Goal: Transaction & Acquisition: Purchase product/service

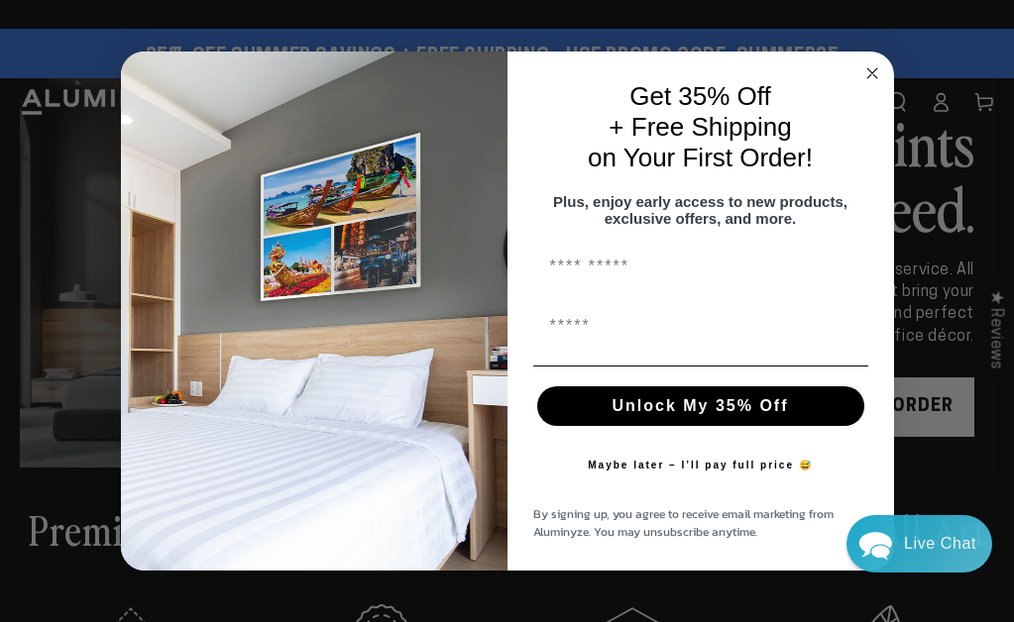
click at [942, 107] on div "Close dialog Get 35% Off + Free Shipping on Your First Order! Plus, enjoy early…" at bounding box center [507, 311] width 1014 height 622
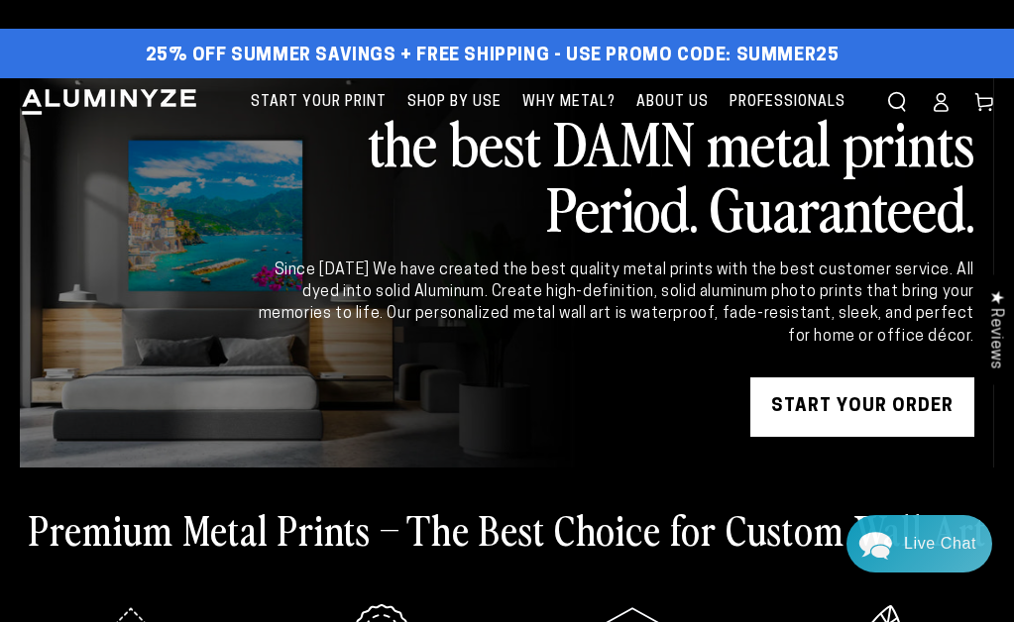
click at [940, 104] on icon at bounding box center [941, 108] width 13 height 8
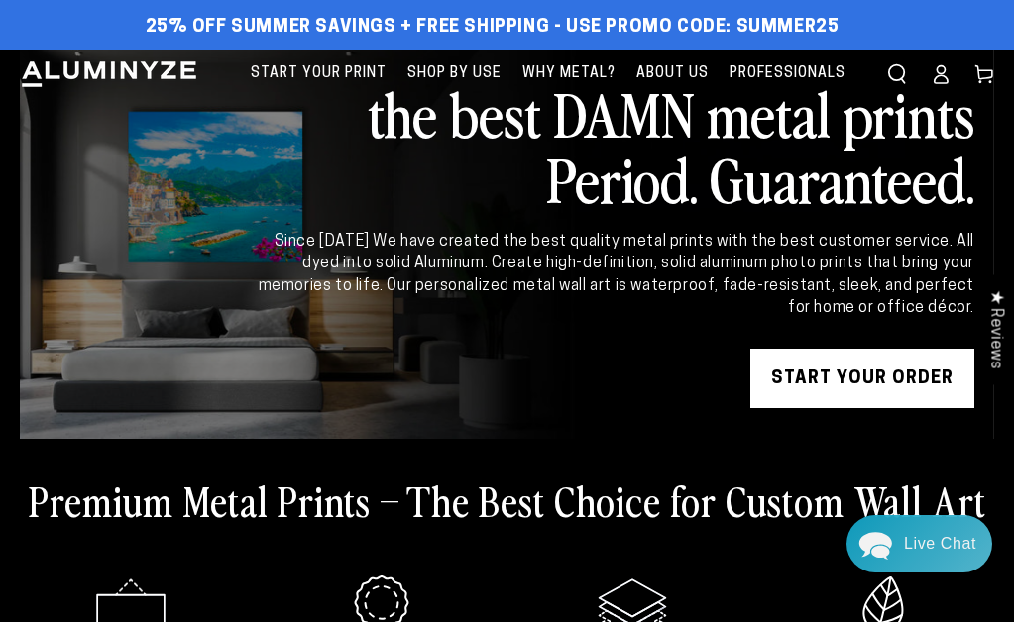
click at [869, 372] on link "START YOUR Order" at bounding box center [862, 378] width 224 height 59
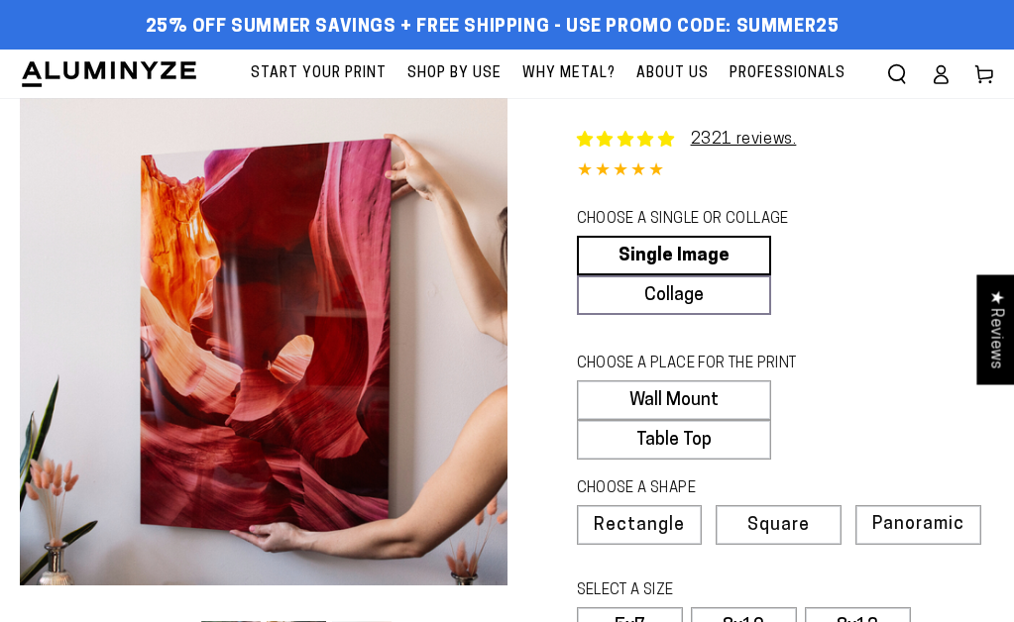
select select "**********"
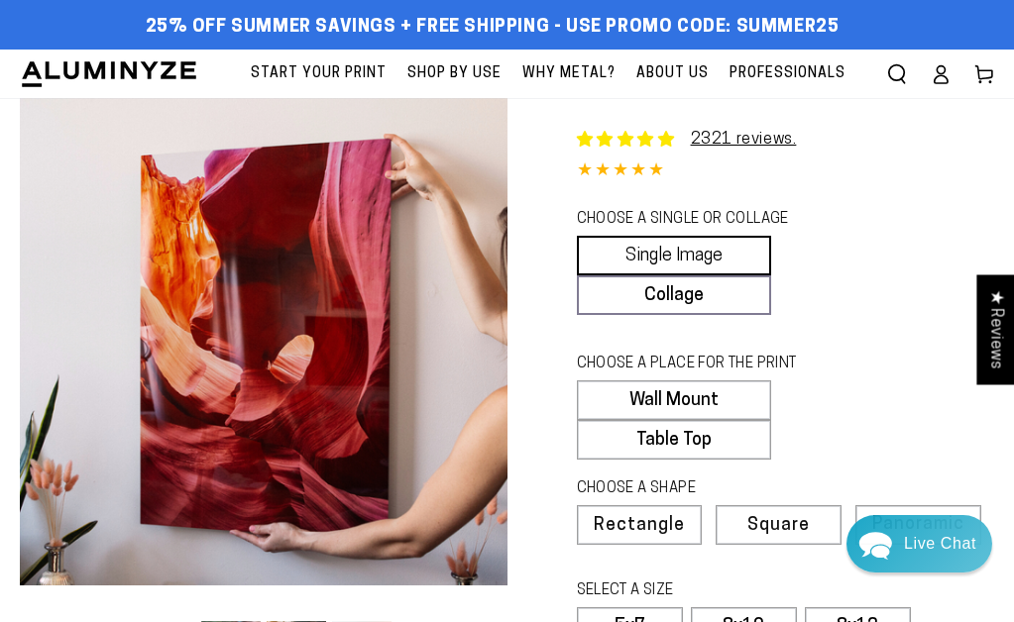
click at [659, 252] on link "Single Image" at bounding box center [674, 256] width 194 height 40
click at [674, 392] on label "Wall Mount" at bounding box center [674, 401] width 194 height 40
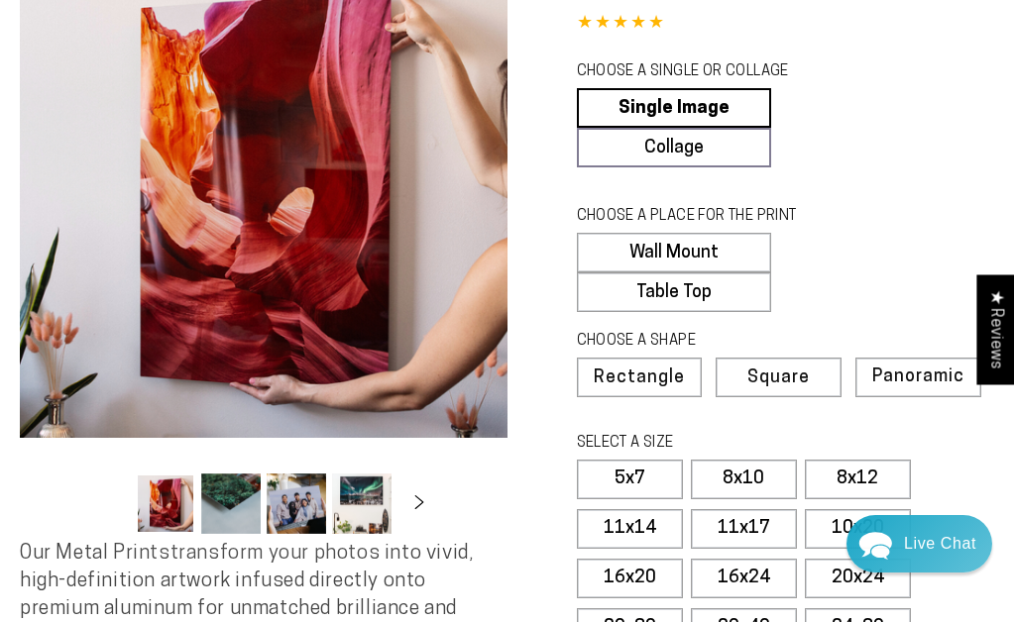
scroll to position [159, 0]
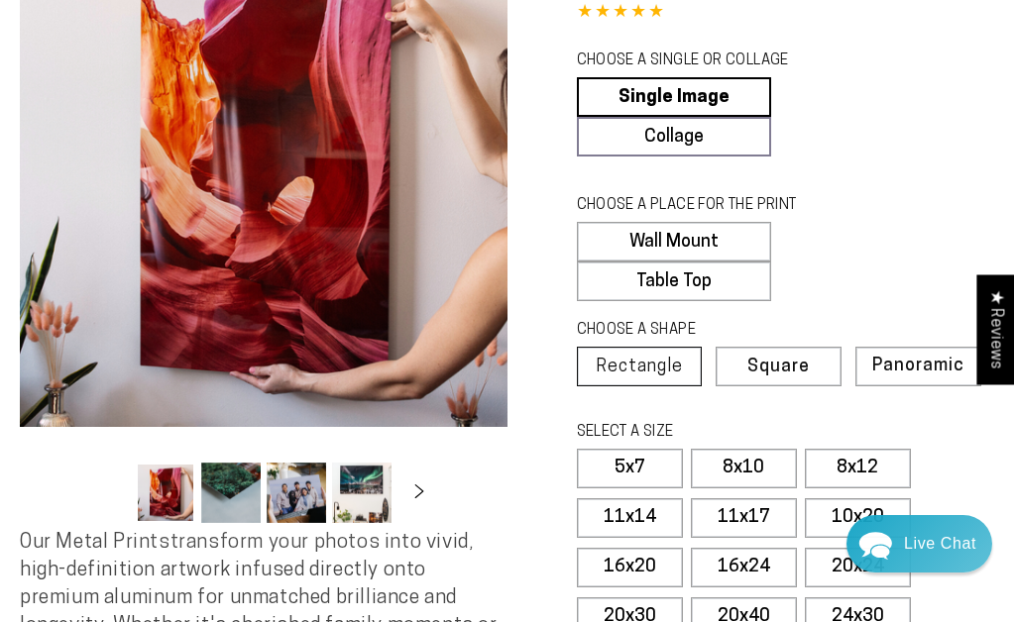
click at [651, 364] on span "Rectangle" at bounding box center [639, 368] width 87 height 18
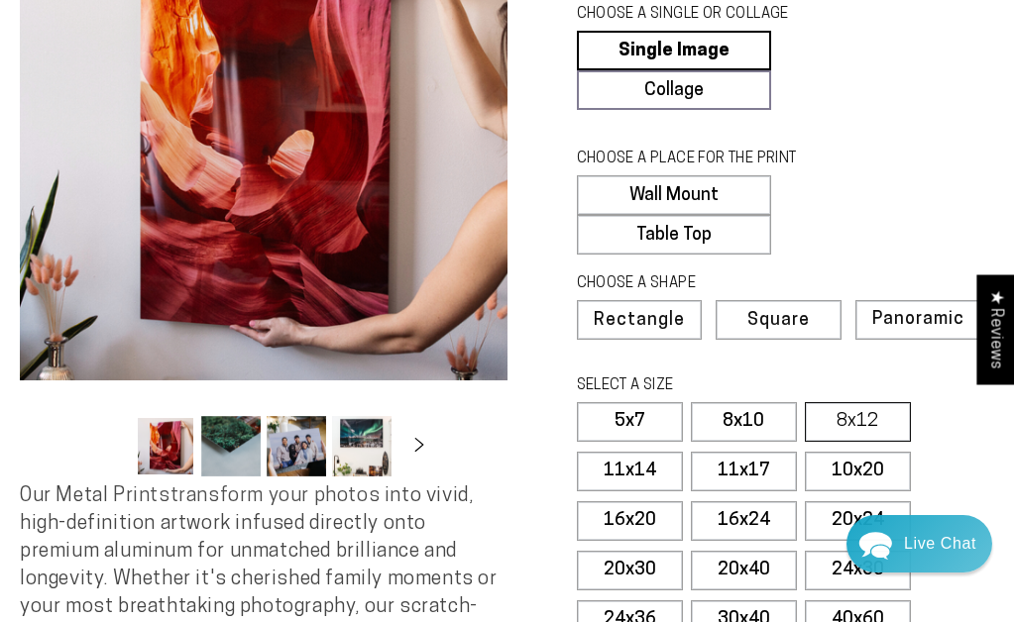
scroll to position [221, 0]
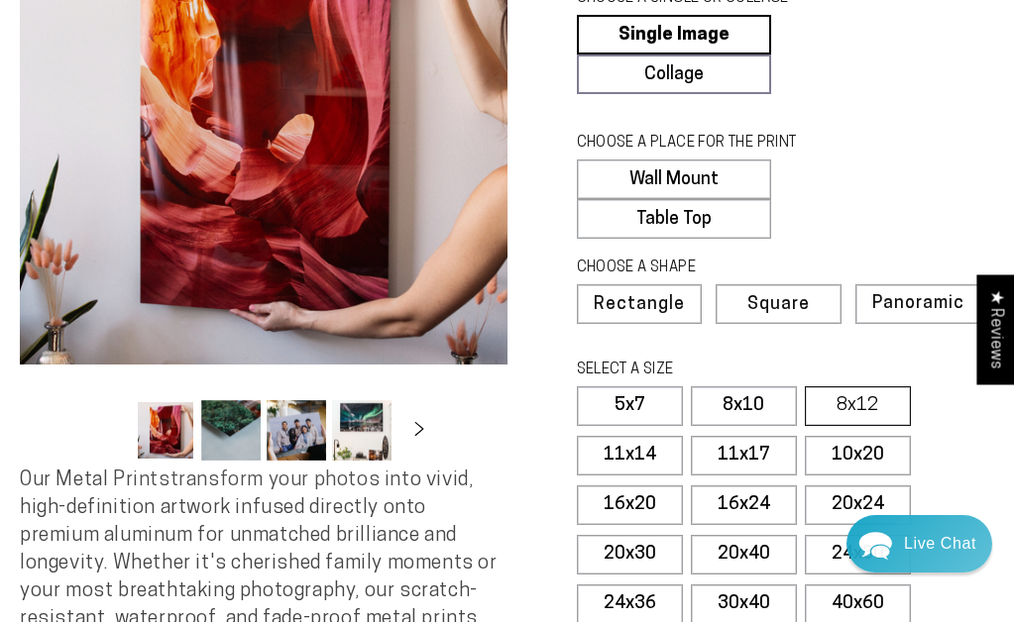
click at [853, 405] on label "8x12" at bounding box center [858, 406] width 106 height 40
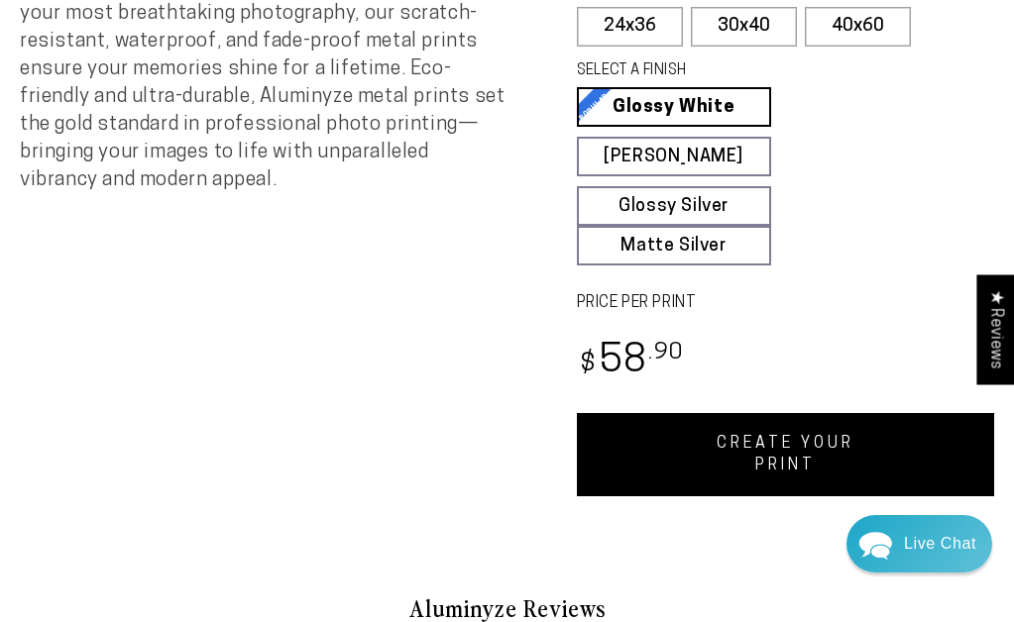
scroll to position [806, 0]
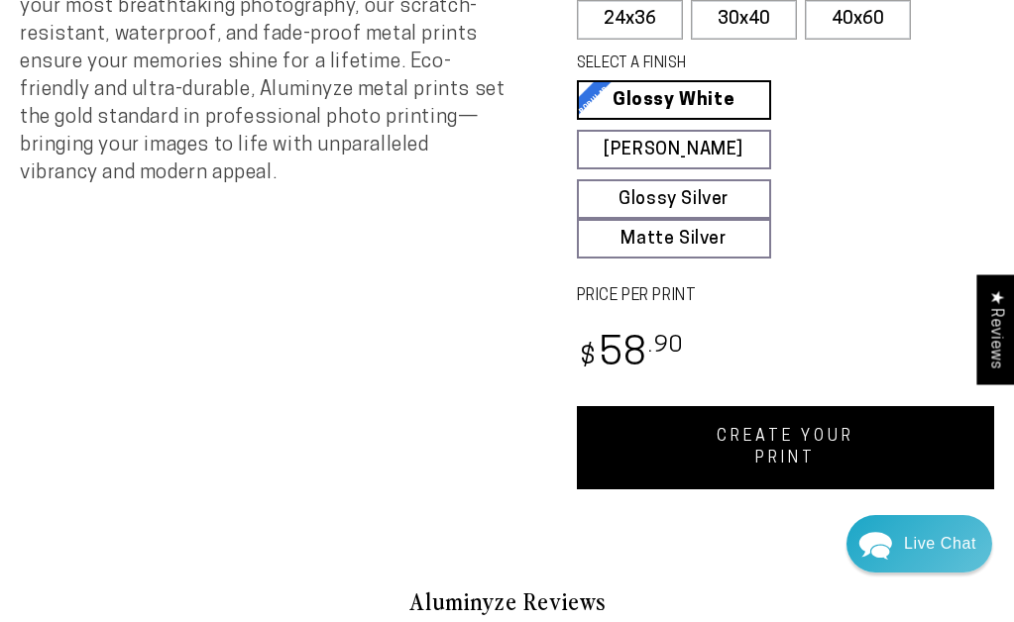
click at [785, 446] on link "CREATE YOUR PRINT" at bounding box center [786, 447] width 418 height 83
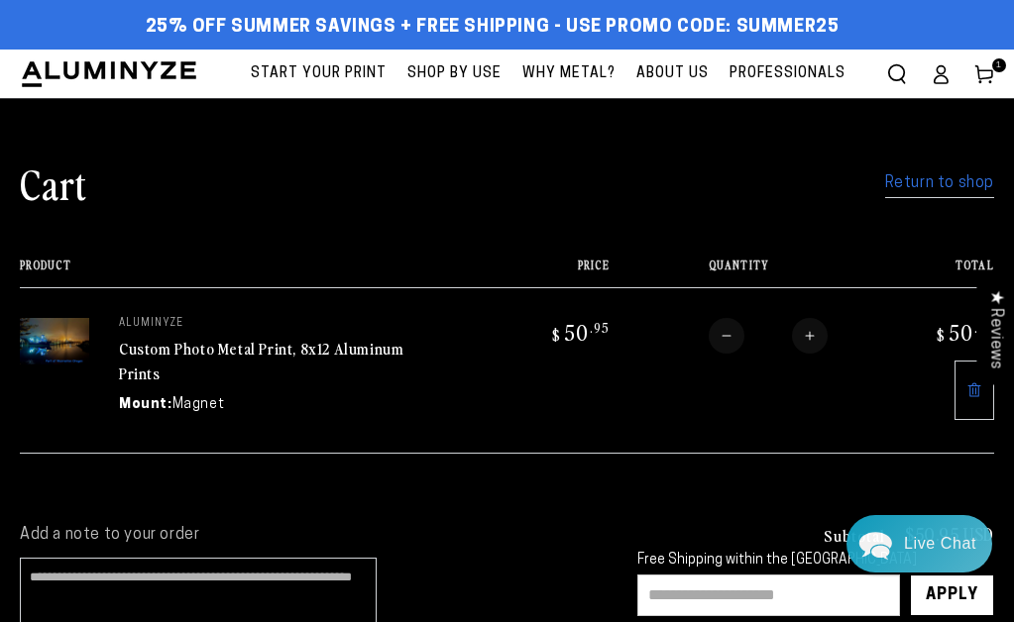
click at [252, 351] on link "Custom Photo Metal Print, 8x12 Aluminum Prints" at bounding box center [261, 361] width 284 height 48
